Goal: Information Seeking & Learning: Find specific page/section

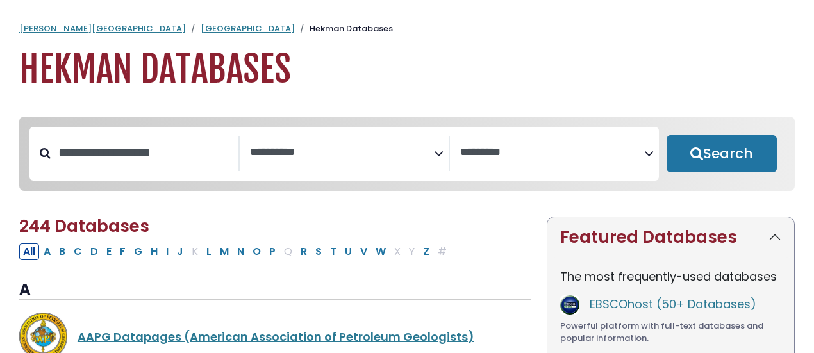
select select "Database Subject Filter"
select select "Database Vendors Filter"
click at [153, 155] on input "Search database by title or keyword" at bounding box center [145, 152] width 188 height 21
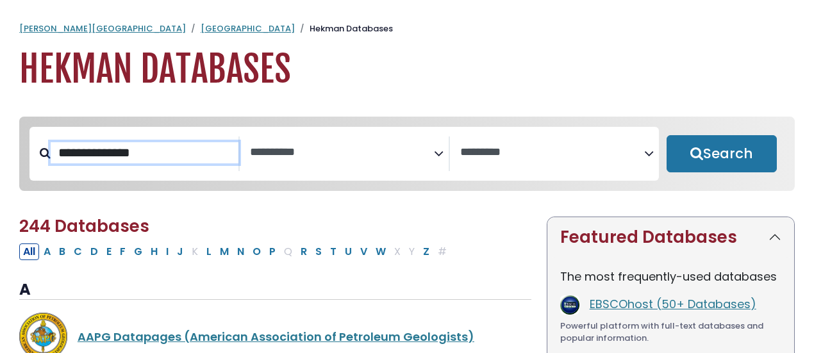
type input "**********"
click at [667, 135] on button "Search" at bounding box center [722, 153] width 110 height 37
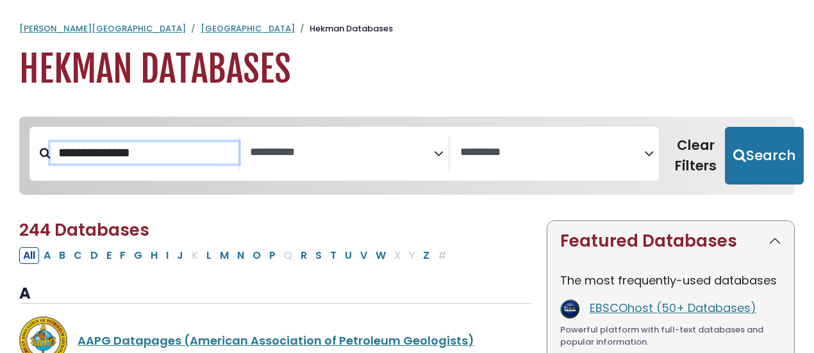
select select "Database Subject Filter"
select select "Database Vendors Filter"
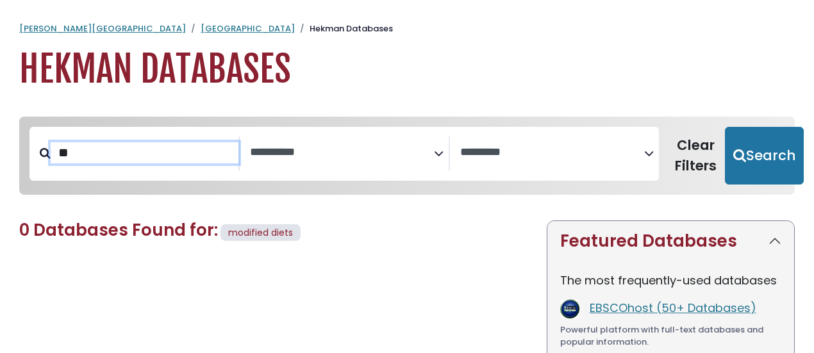
type input "*"
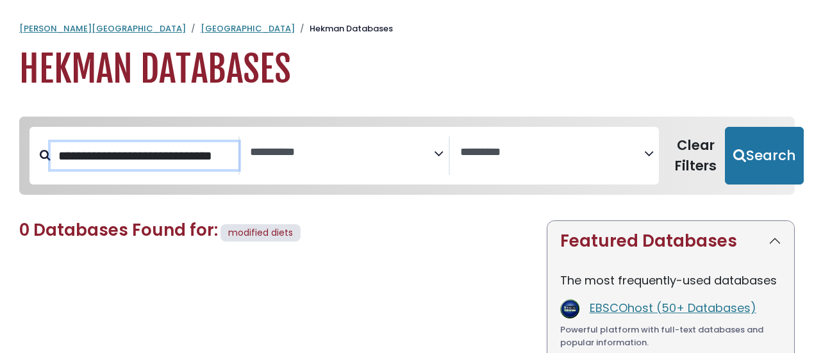
scroll to position [0, 47]
type input "**********"
click at [725, 127] on button "Search" at bounding box center [764, 156] width 79 height 58
select select "Database Subject Filter"
select select "Database Vendors Filter"
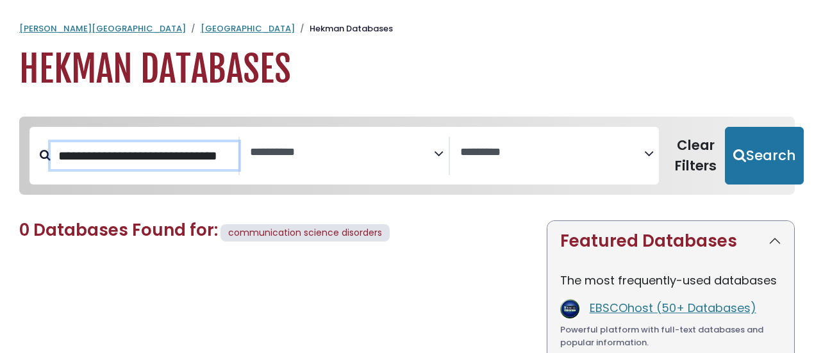
click at [725, 127] on button "Search" at bounding box center [764, 156] width 79 height 58
select select "Database Subject Filter"
select select "Database Vendors Filter"
click at [725, 127] on button "Search" at bounding box center [764, 156] width 79 height 58
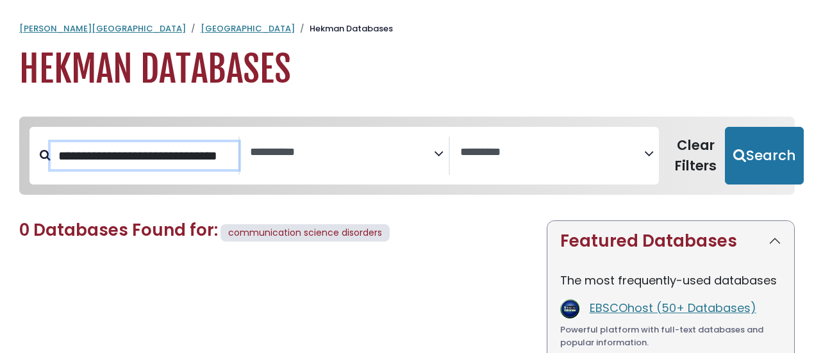
select select "Database Subject Filter"
select select "Database Vendors Filter"
type input "**********"
select select "Database Subject Filter"
select select "Database Vendors Filter"
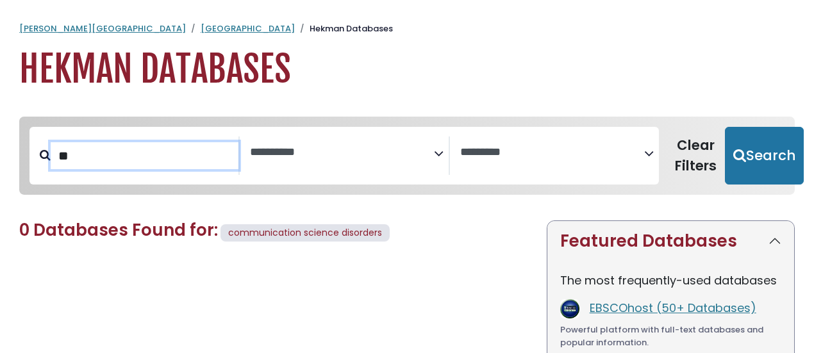
type input "*"
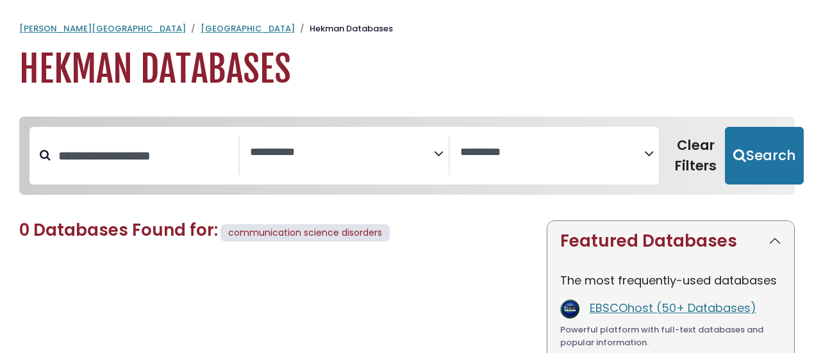
click at [428, 155] on textarea "Search" at bounding box center [342, 152] width 184 height 13
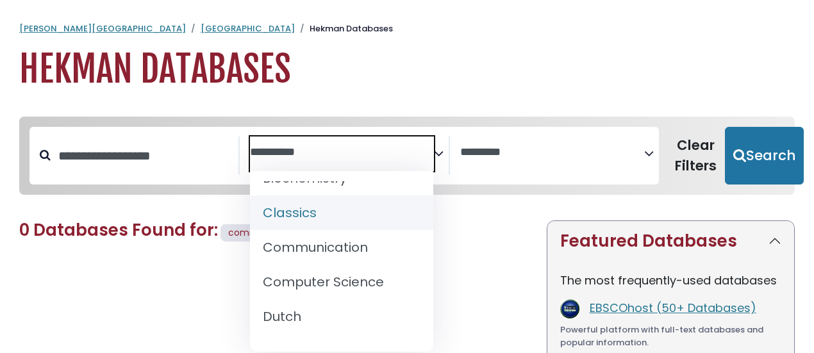
scroll to position [285, 0]
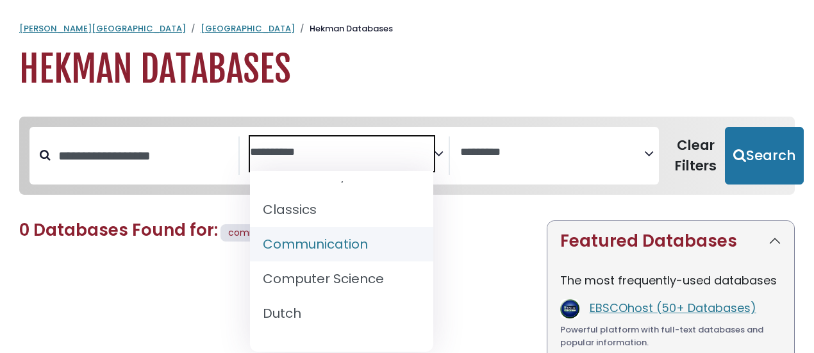
select select "*****"
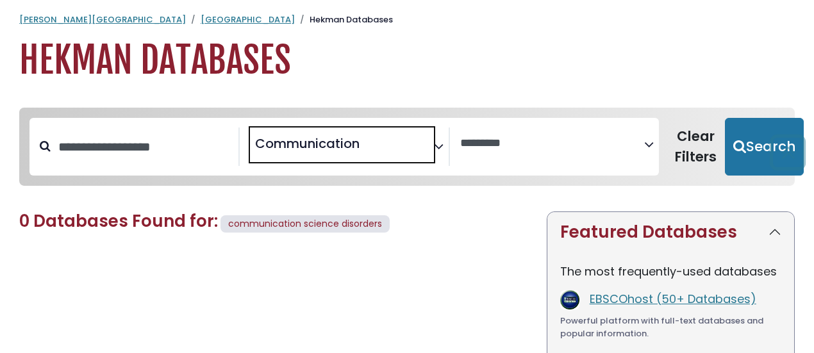
scroll to position [0, 0]
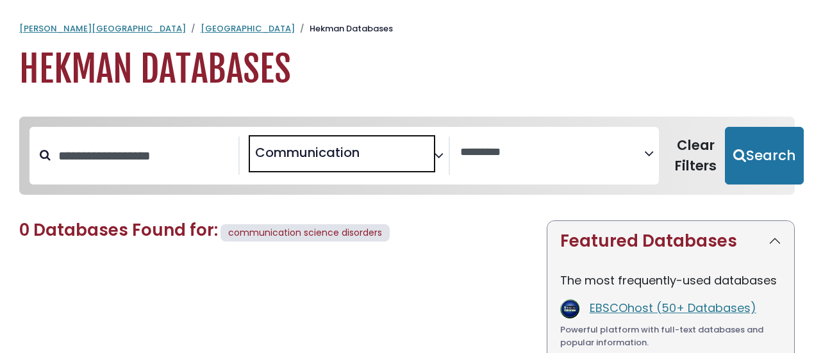
select select "Database Subject Filter"
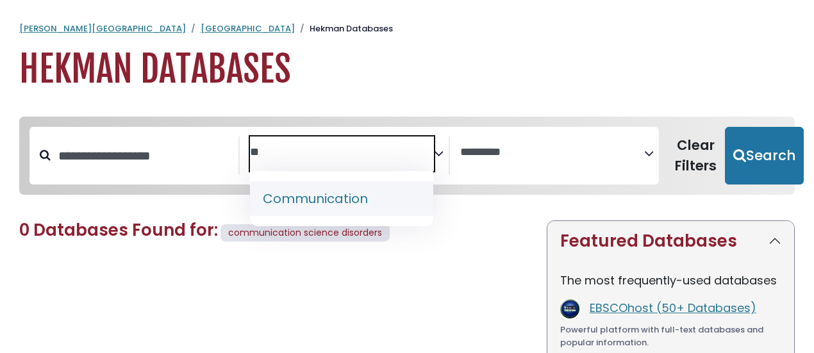
type textarea "*"
